Goal: Task Accomplishment & Management: Use online tool/utility

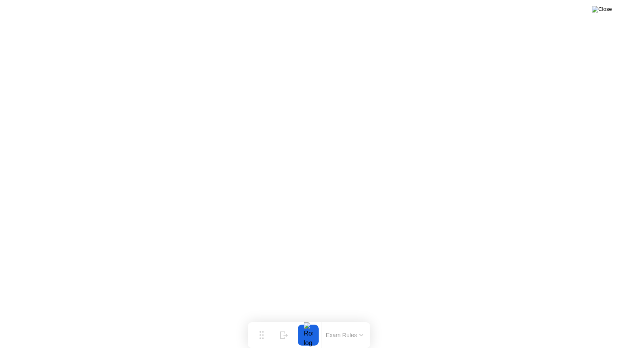
click at [607, 9] on img at bounding box center [602, 9] width 20 height 6
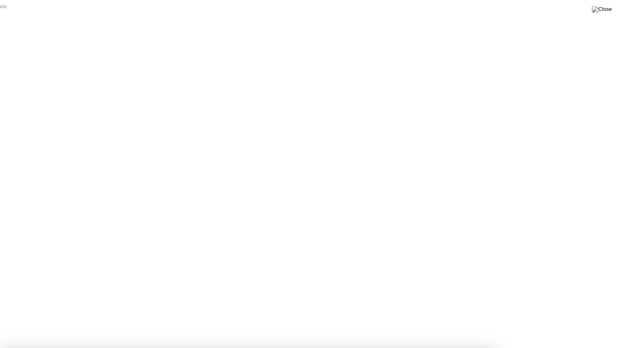
click at [6, 8] on button "End Proctoring Session" at bounding box center [3, 7] width 6 height 2
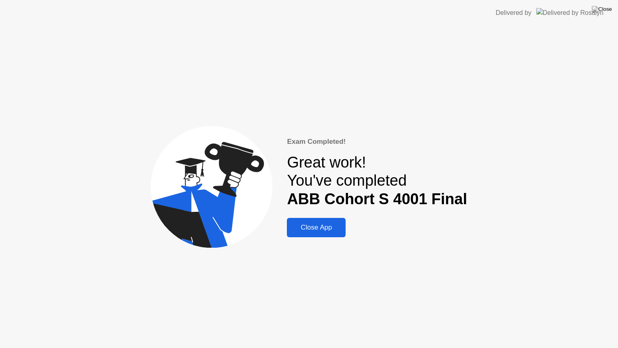
click at [336, 227] on div "Close App" at bounding box center [316, 227] width 54 height 8
